Goal: Transaction & Acquisition: Purchase product/service

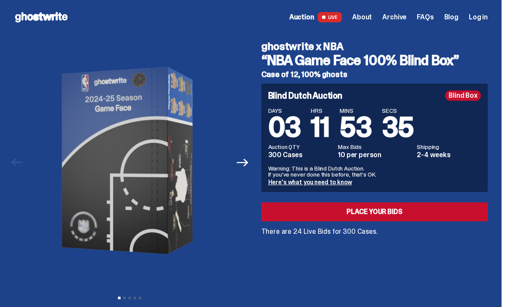
click at [337, 210] on link "Place your Bids" at bounding box center [374, 211] width 227 height 19
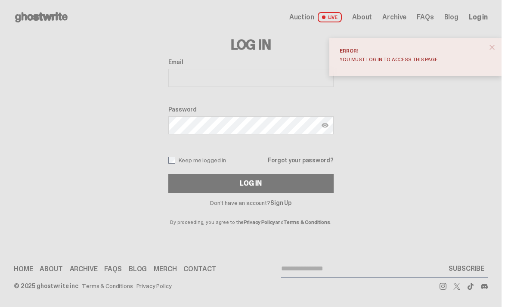
click at [204, 78] on input "Email" at bounding box center [250, 78] width 165 height 18
type input "**********"
click at [259, 185] on div "Log In" at bounding box center [251, 183] width 22 height 7
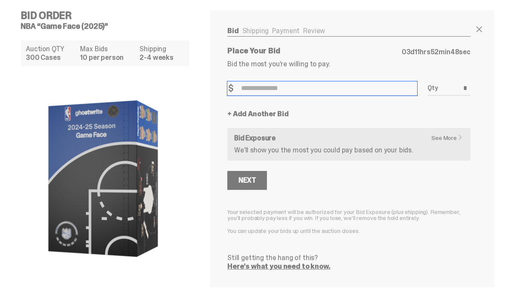
click at [248, 88] on input "Bid Amount" at bounding box center [322, 88] width 190 height 14
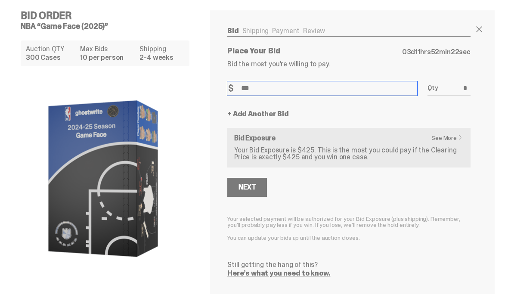
type input "***"
click at [254, 194] on button "Next" at bounding box center [247, 187] width 40 height 19
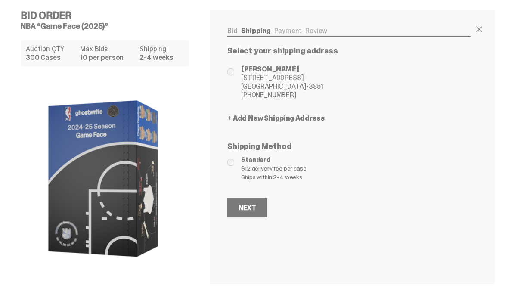
click at [250, 211] on div "Next" at bounding box center [246, 207] width 17 height 7
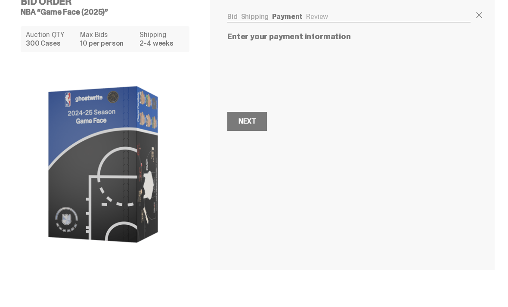
scroll to position [18, 0]
click at [253, 122] on div "Next" at bounding box center [246, 121] width 17 height 7
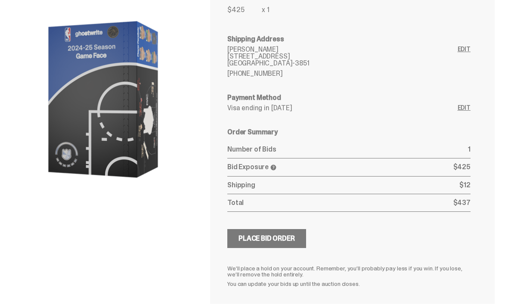
scroll to position [86, 0]
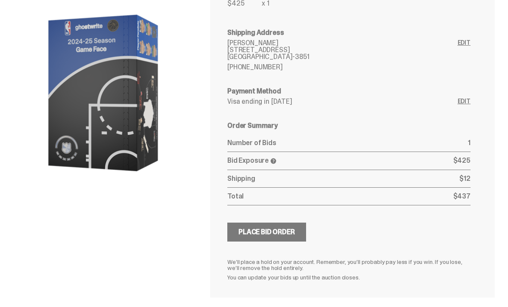
click at [287, 233] on div "Place Bid Order" at bounding box center [266, 232] width 56 height 7
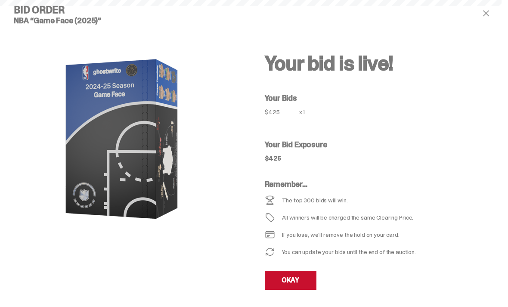
scroll to position [6, 0]
click at [297, 285] on link "OKAY" at bounding box center [291, 280] width 52 height 19
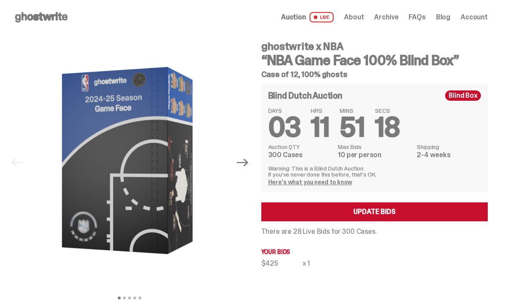
click at [302, 18] on span "Auction" at bounding box center [293, 17] width 25 height 7
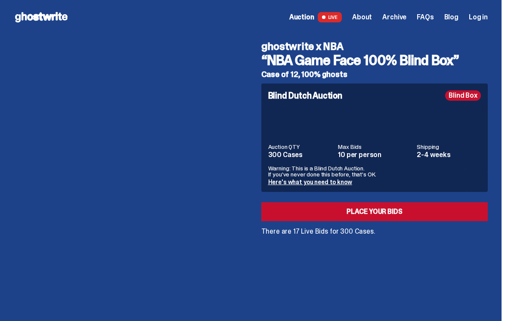
scroll to position [37, 0]
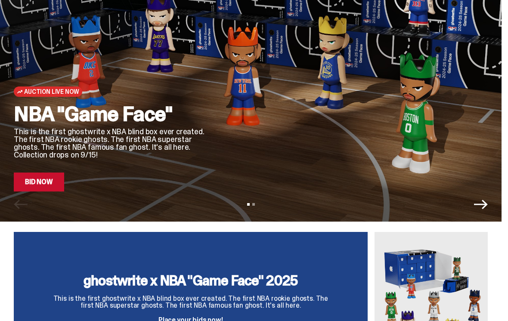
scroll to position [88, 0]
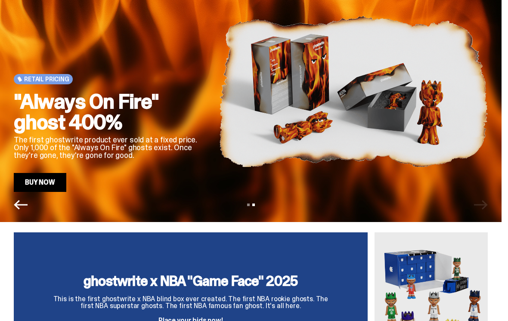
click at [262, 282] on h3 "ghostwrite x NBA "Game Face" 2025" at bounding box center [190, 281] width 275 height 14
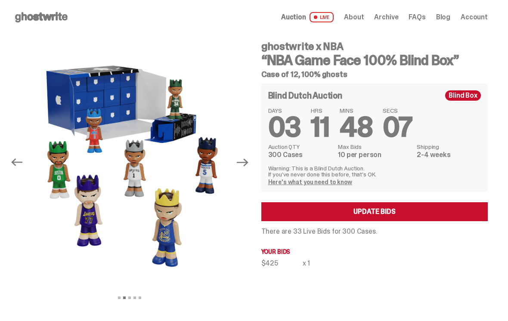
click at [478, 19] on span "Account" at bounding box center [473, 17] width 27 height 7
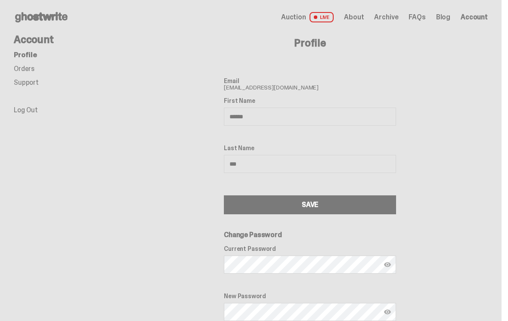
click at [28, 110] on link "Log Out" at bounding box center [26, 109] width 24 height 9
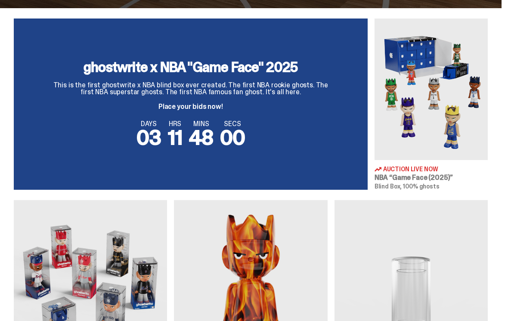
click at [222, 127] on span "00" at bounding box center [232, 137] width 25 height 27
